Goal: Task Accomplishment & Management: Complete application form

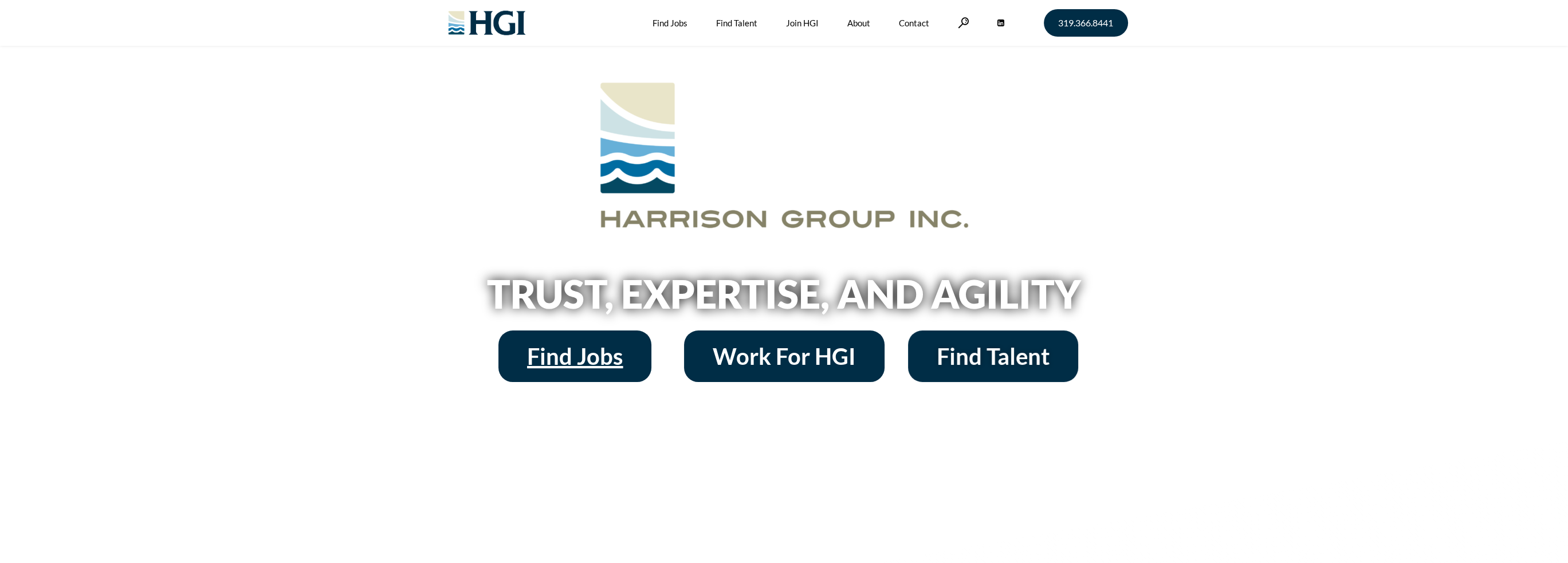
click at [635, 357] on link "Find Jobs" at bounding box center [574, 356] width 153 height 52
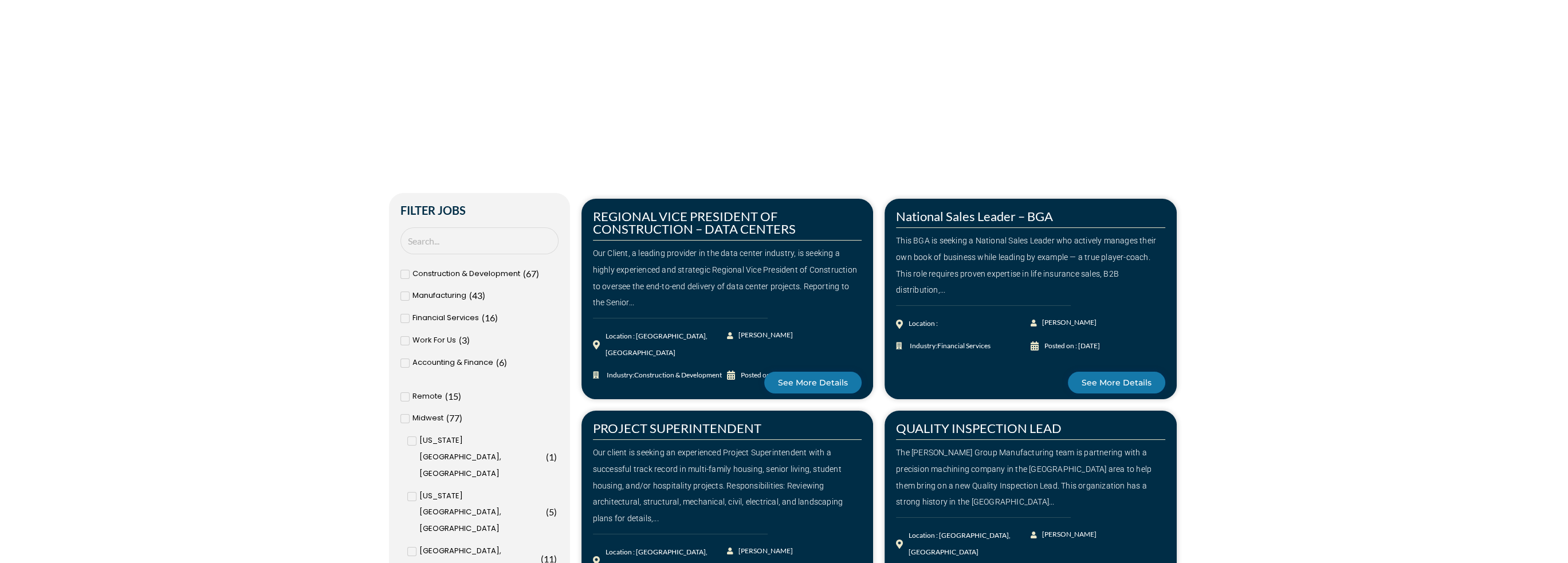
scroll to position [286, 0]
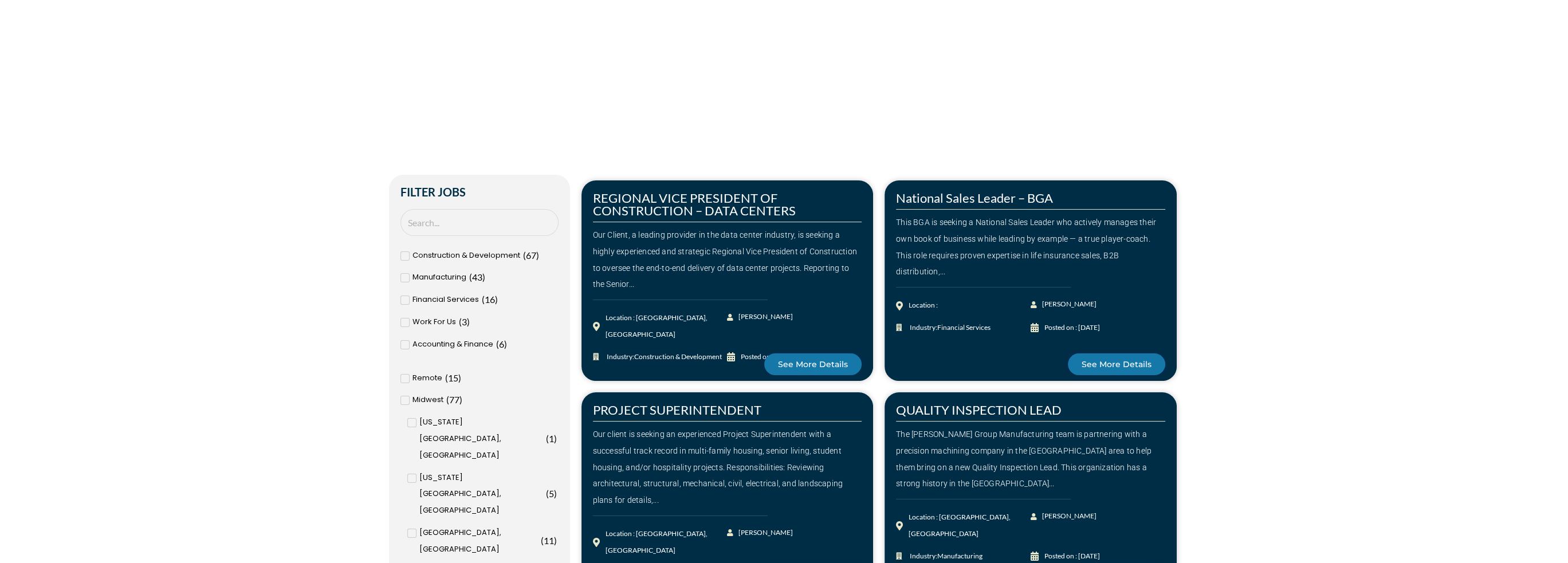
click at [442, 254] on span "Construction & Development" at bounding box center [466, 255] width 107 height 16
click at [0, 0] on input "Construction & Development ( 67 )" at bounding box center [0, 0] width 0 height 0
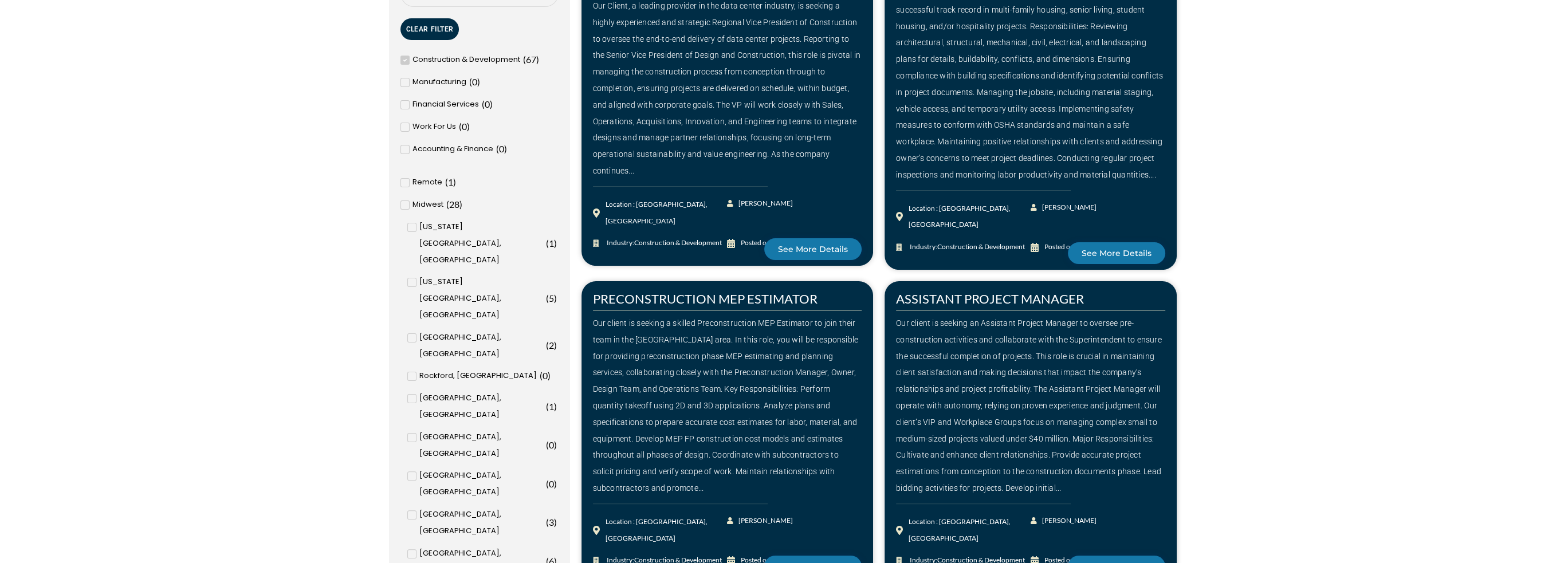
scroll to position [572, 0]
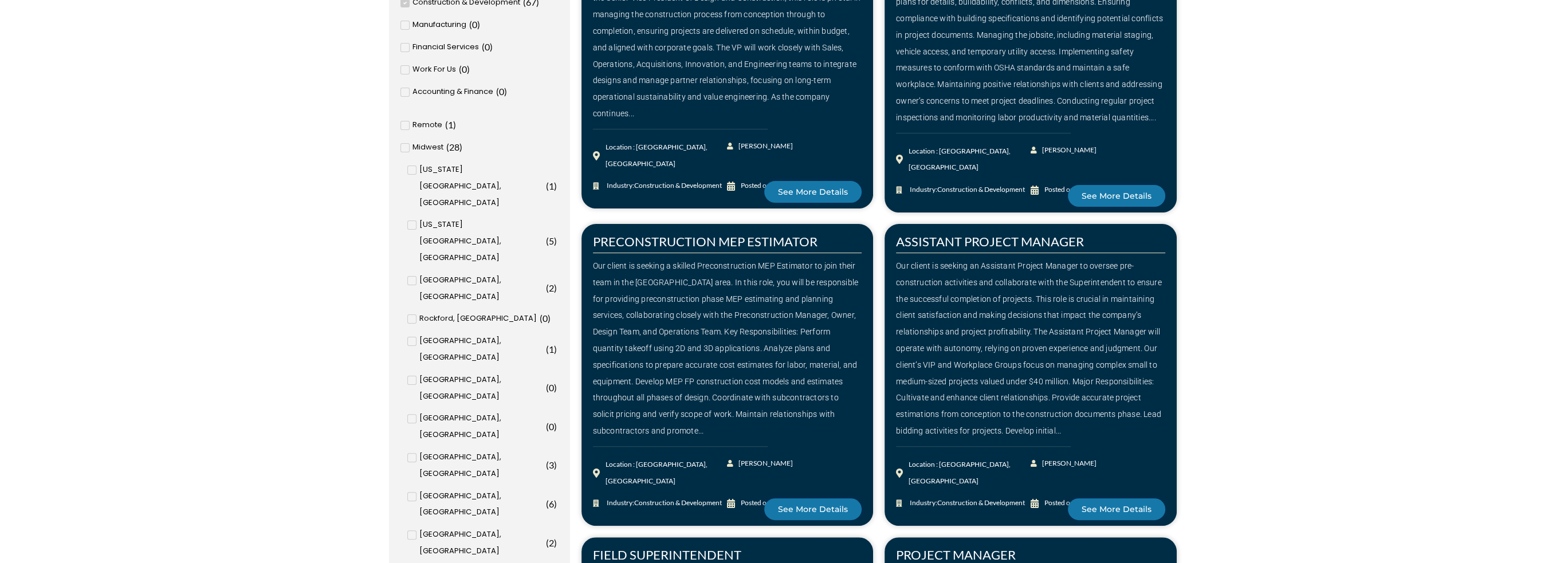
click at [447, 488] on span "Chicago, IL" at bounding box center [482, 504] width 124 height 33
click at [0, 0] on input "Chicago, IL ( 6 )" at bounding box center [0, 0] width 0 height 0
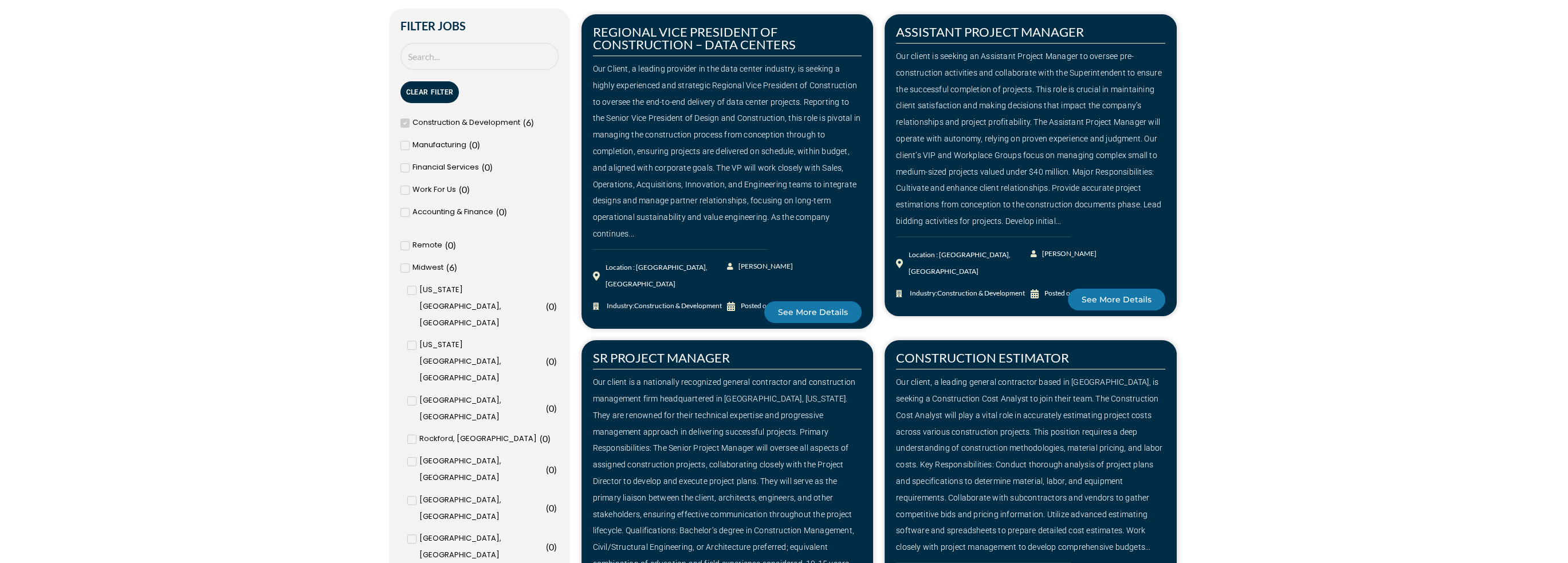
scroll to position [458, 0]
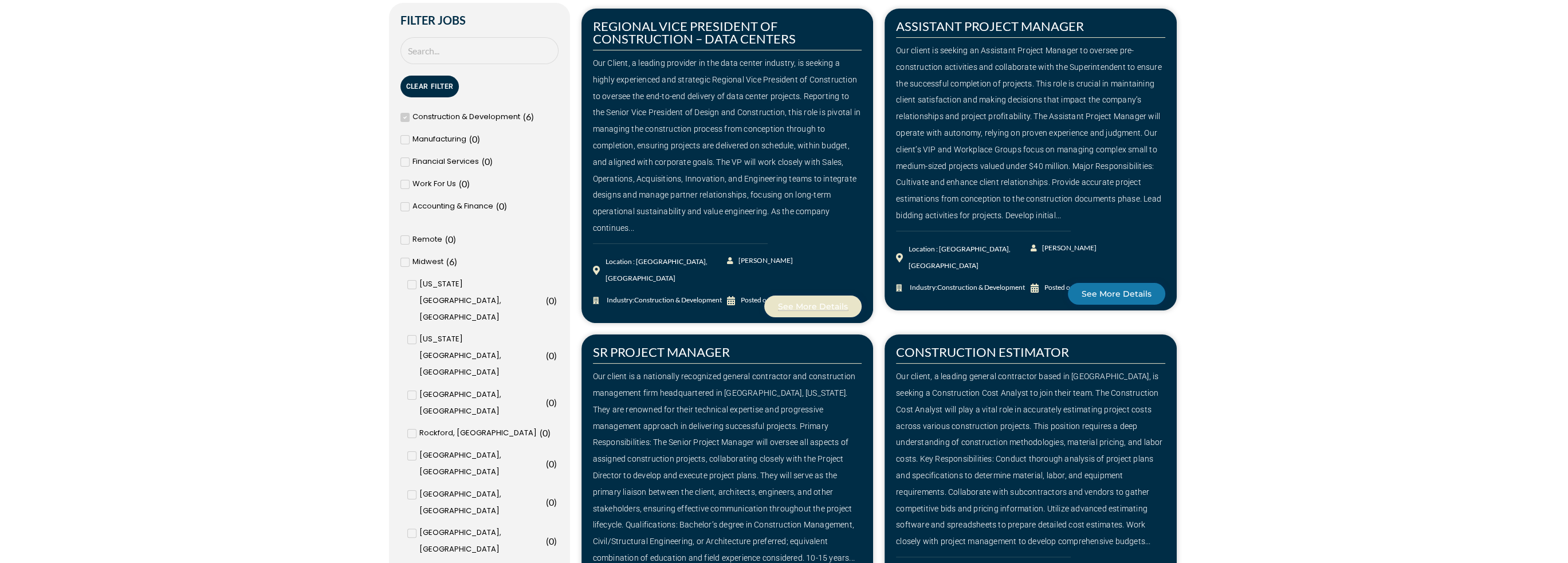
click at [808, 303] on span "See More Details" at bounding box center [813, 307] width 70 height 8
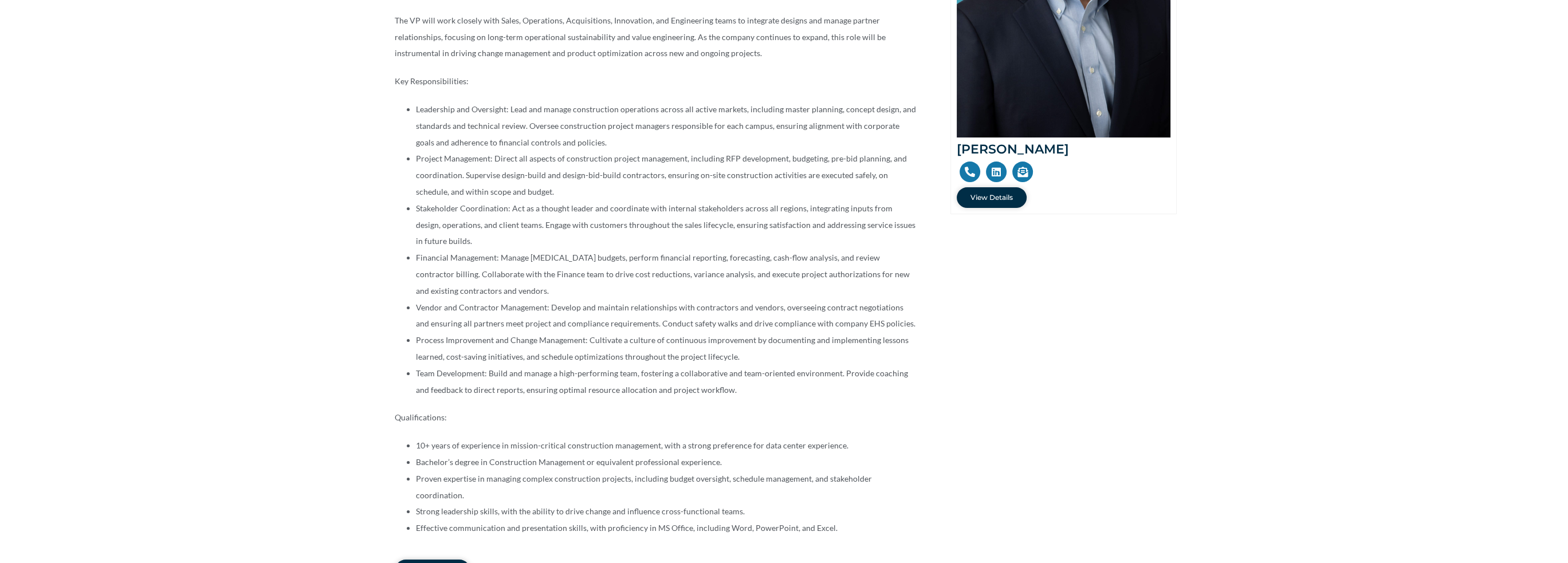
scroll to position [401, 0]
